Goal: Information Seeking & Learning: Learn about a topic

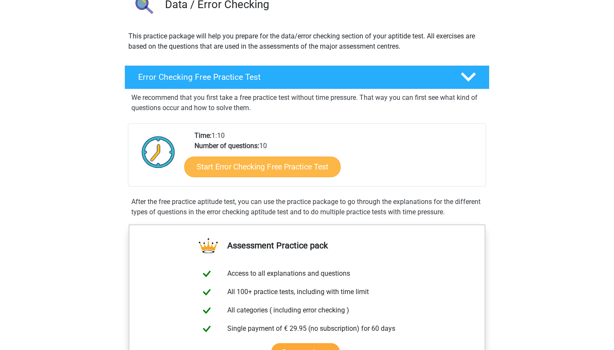
scroll to position [74, 0]
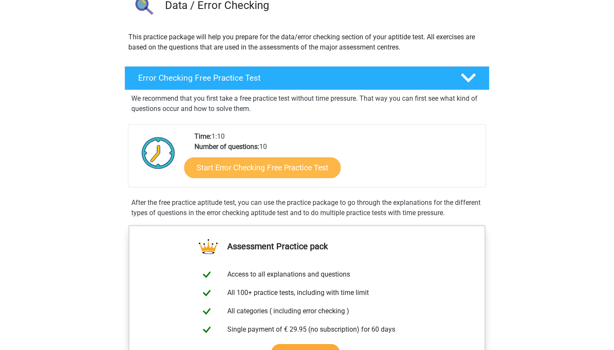
click at [307, 172] on link "Start Error Checking Free Practice Test" at bounding box center [262, 167] width 156 height 20
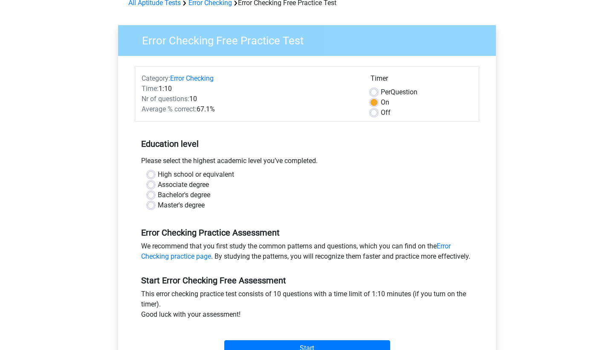
scroll to position [45, 0]
click at [182, 173] on label "High school or equivalent" at bounding box center [196, 174] width 76 height 10
click at [154, 173] on input "High school or equivalent" at bounding box center [150, 173] width 7 height 9
radio input "true"
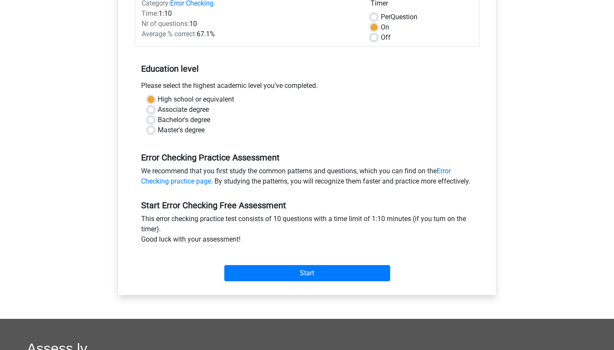
scroll to position [120, 0]
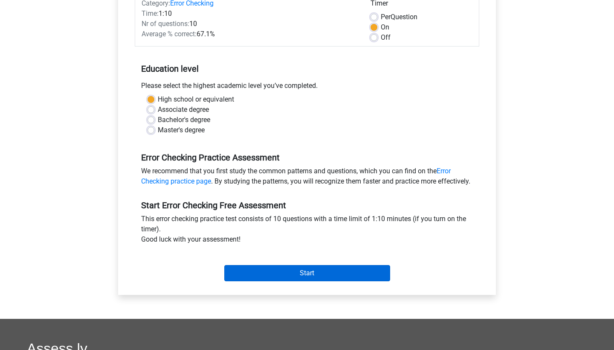
click at [315, 281] on input "Start" at bounding box center [307, 273] width 166 height 16
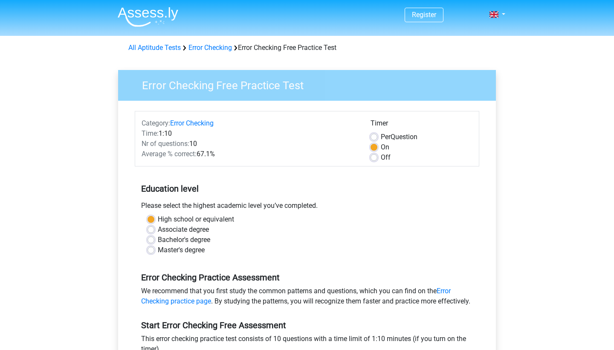
scroll to position [0, 0]
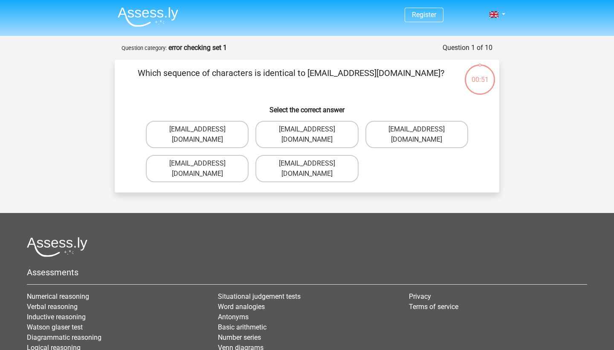
click at [422, 131] on input "[EMAIL_ADDRESS][DOMAIN_NAME]" at bounding box center [419, 132] width 6 height 6
radio input "true"
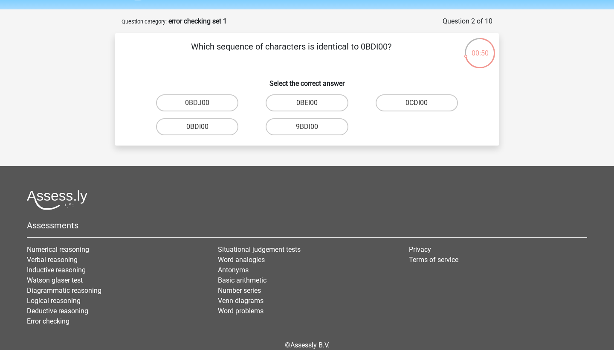
scroll to position [26, 0]
click at [205, 127] on label "0BDI00" at bounding box center [197, 126] width 82 height 17
click at [203, 127] on input "0BDI00" at bounding box center [200, 130] width 6 height 6
radio input "true"
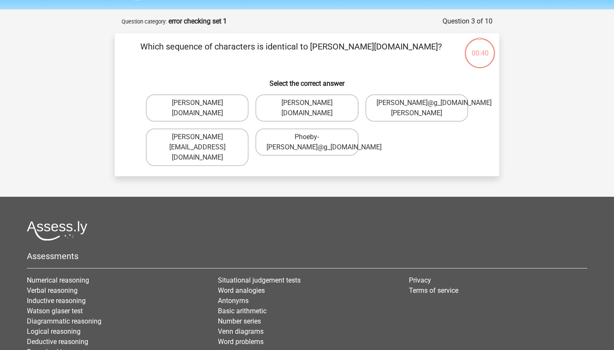
scroll to position [43, 0]
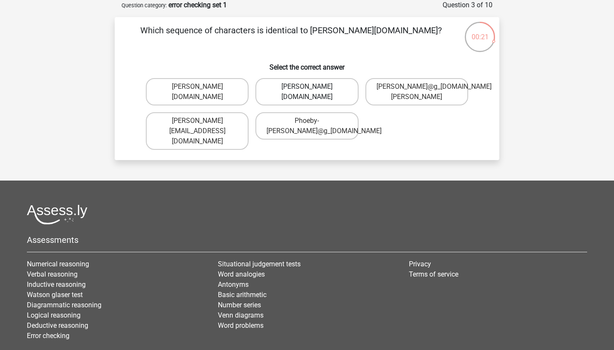
click at [329, 93] on label "[PERSON_NAME][DOMAIN_NAME]" at bounding box center [306, 91] width 103 height 27
click at [312, 92] on input "Phoebe-Patterson@g_mail.gr" at bounding box center [310, 90] width 6 height 6
radio input "true"
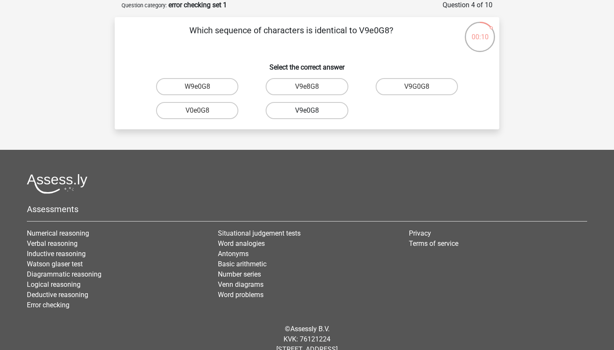
click at [334, 111] on label "V9e0G8" at bounding box center [307, 110] width 82 height 17
click at [312, 111] on input "V9e0G8" at bounding box center [310, 113] width 6 height 6
radio input "true"
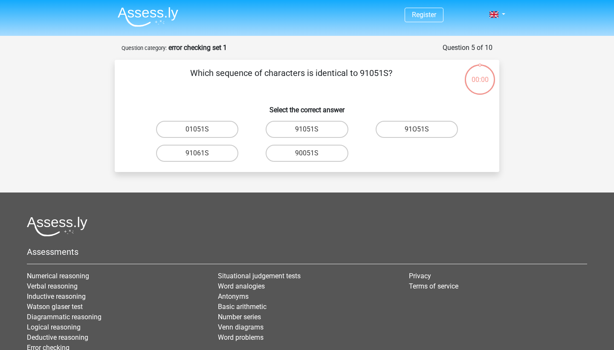
scroll to position [43, 0]
